Goal: Contribute content: Add original content to the website for others to see

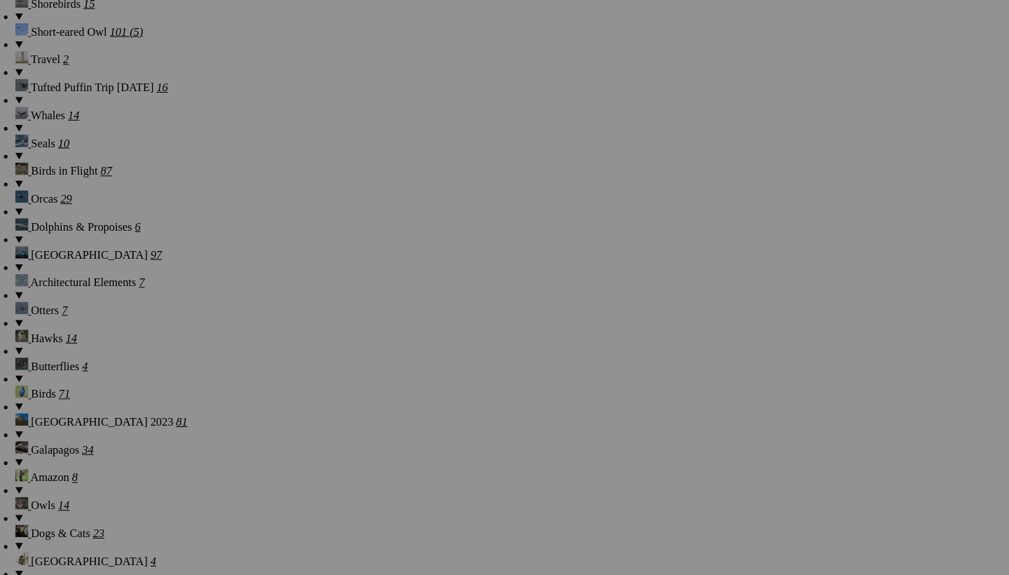
scroll to position [1488, 0]
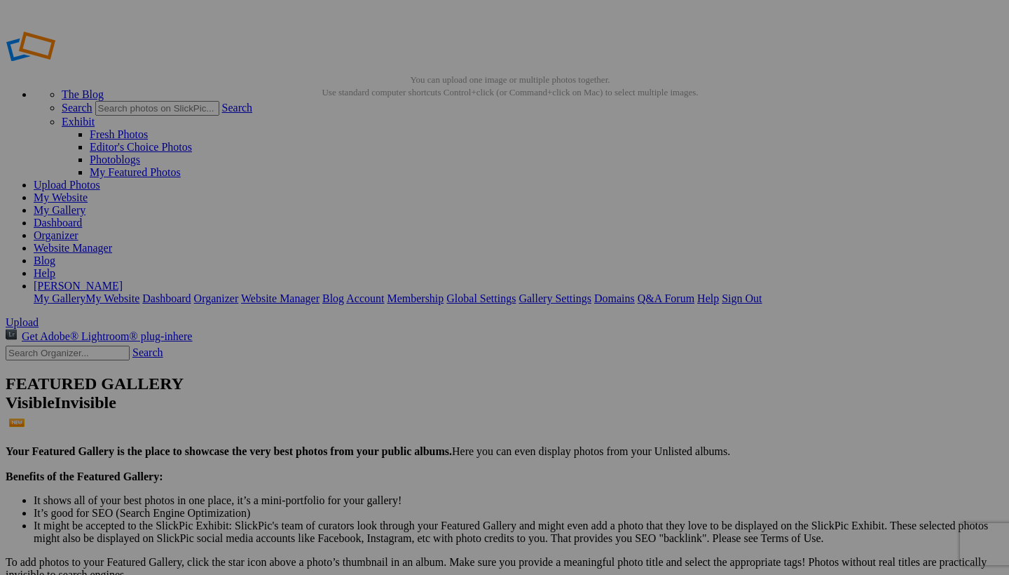
type input "Z"
type input "Tiang"
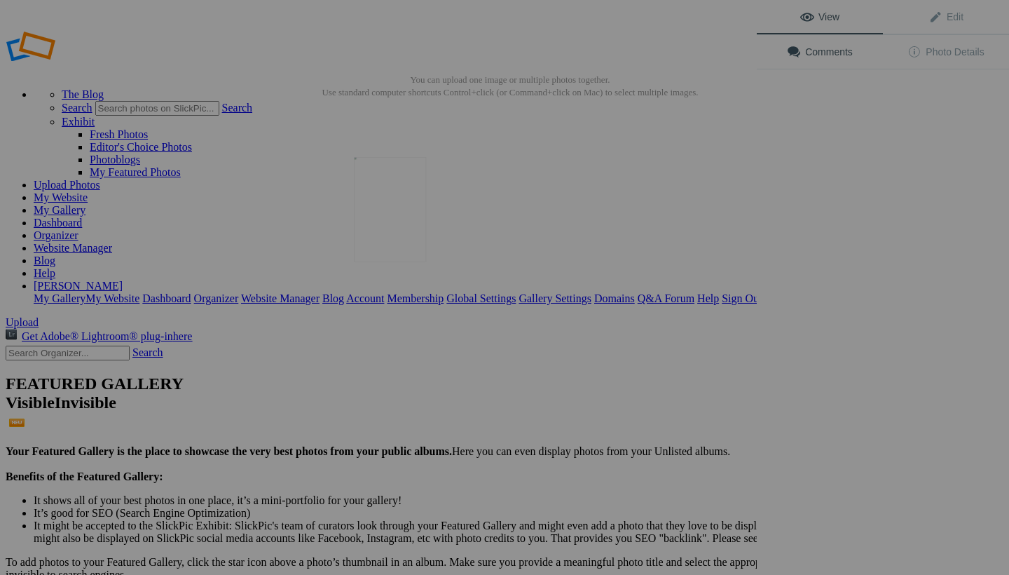
click at [387, 192] on img at bounding box center [390, 209] width 72 height 105
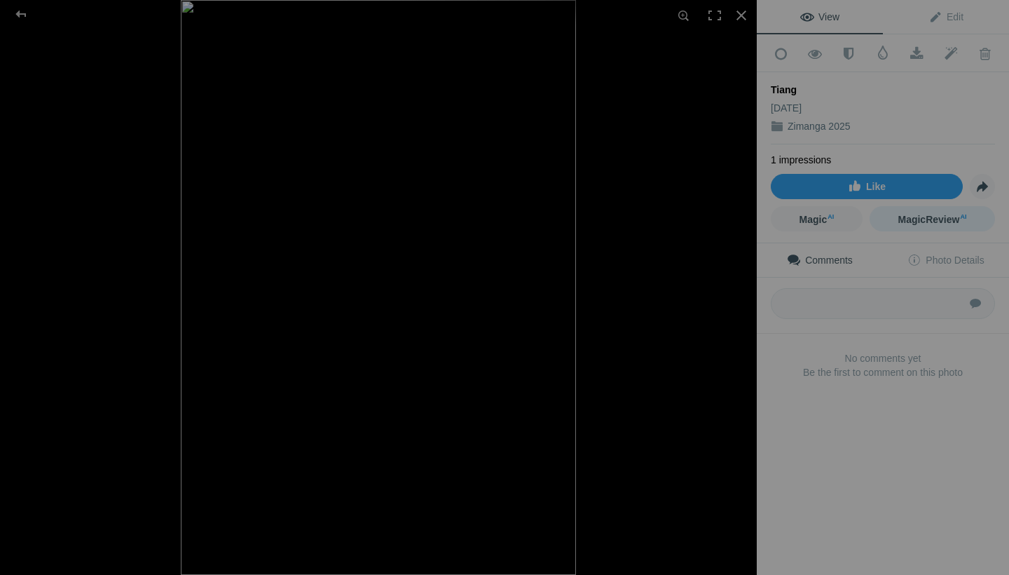
click at [929, 219] on span "MagicReview AI" at bounding box center [932, 219] width 69 height 11
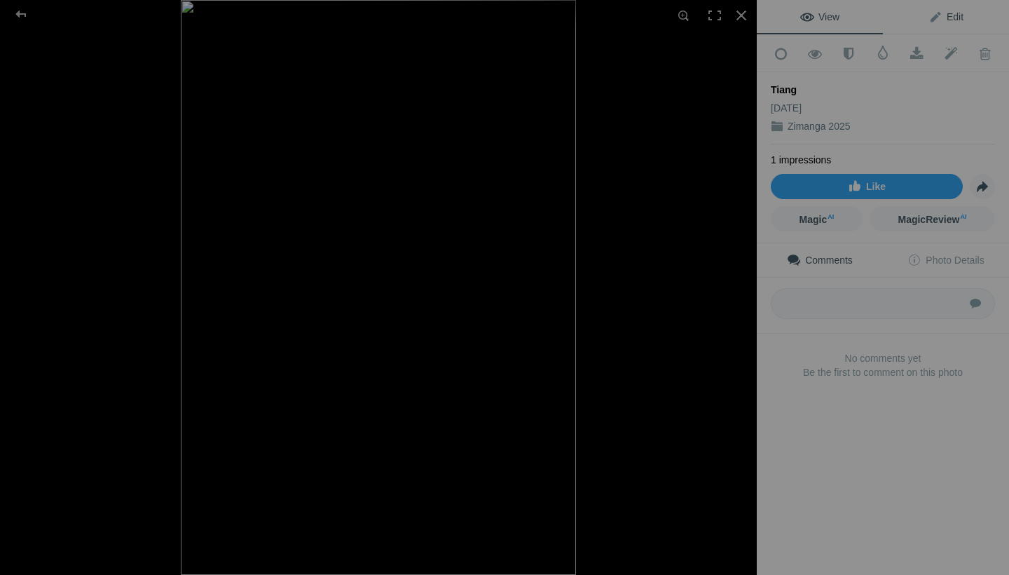
click at [954, 17] on span "Edit" at bounding box center [946, 16] width 35 height 11
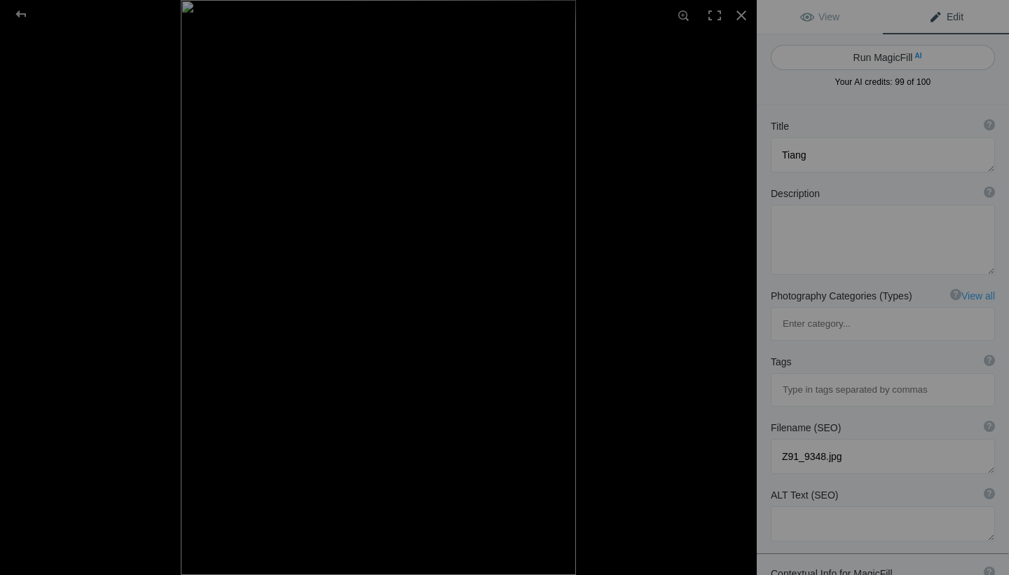
click at [880, 54] on button "Run MagicFill AI" at bounding box center [883, 57] width 224 height 25
type textarea "Majestic Nyala Antelope in Natural Habitat"
type textarea "This stunning image captures a Nyala antelope, known for its striking appearanc…"
type textarea "nyala-antelope-natural-habitat.jpg"
type textarea "A Nyala antelope with spiral horns standing gracefully in its natural habitat, …"
